Goal: Task Accomplishment & Management: Manage account settings

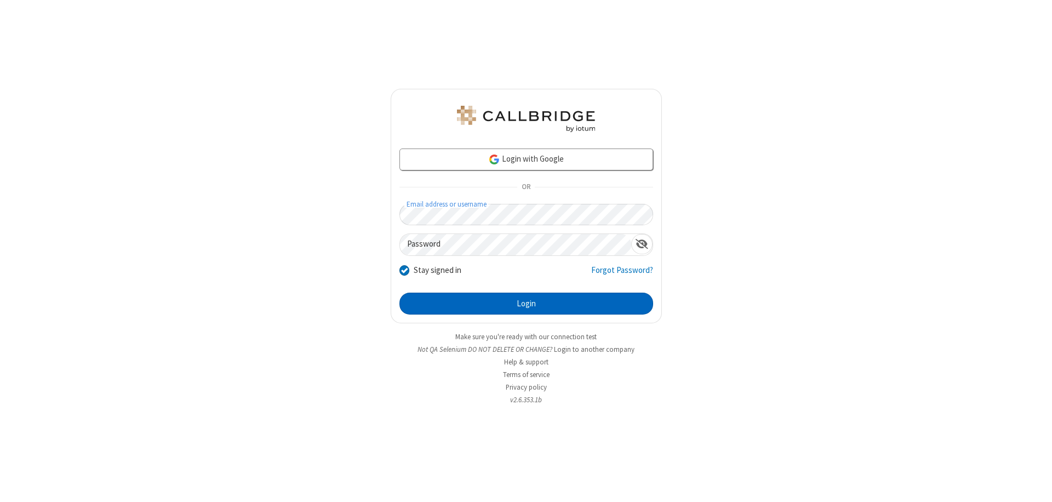
click at [526, 303] on button "Login" at bounding box center [526, 303] width 254 height 22
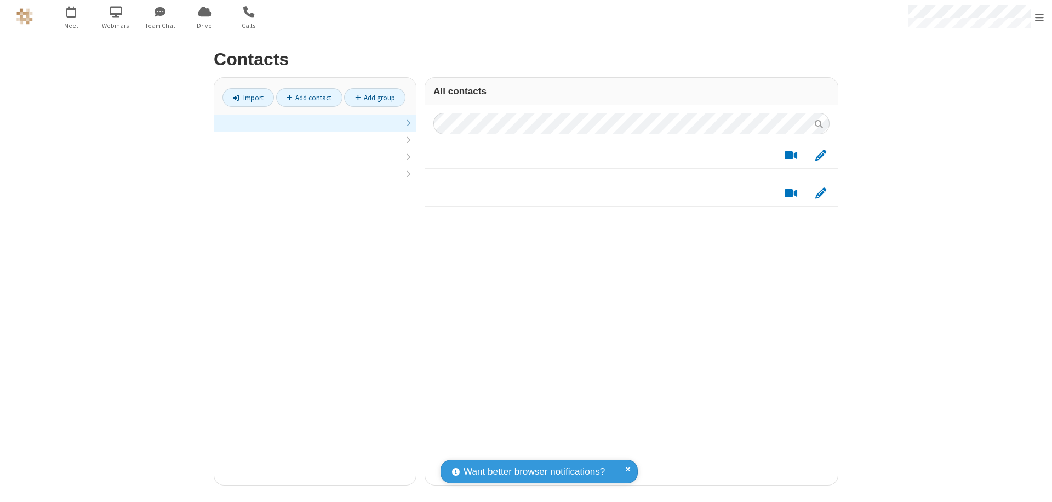
click at [309, 97] on link "Add contact" at bounding box center [309, 97] width 66 height 19
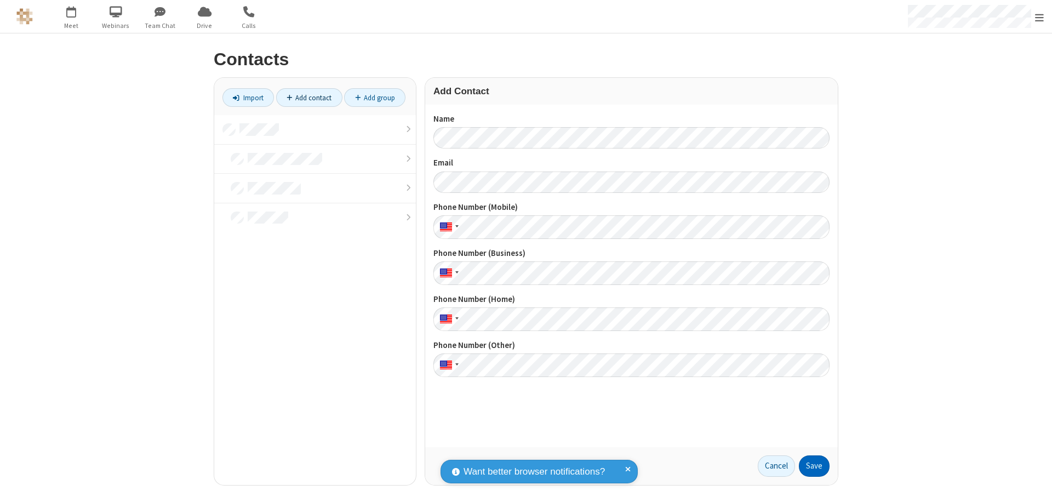
click at [814, 466] on button "Save" at bounding box center [814, 466] width 31 height 22
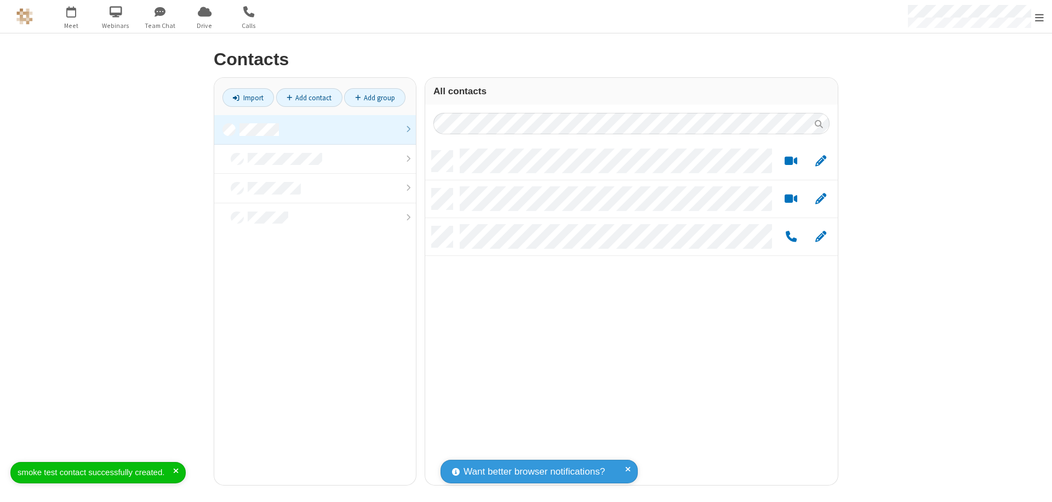
scroll to position [334, 404]
click at [309, 97] on link "Add contact" at bounding box center [309, 97] width 66 height 19
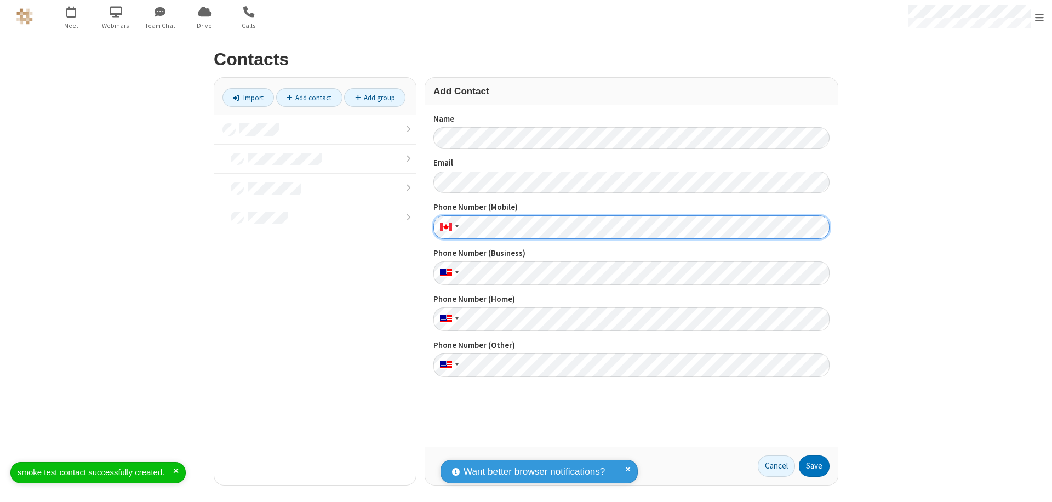
click at [814, 466] on button "Save" at bounding box center [814, 466] width 31 height 22
